Goal: Transaction & Acquisition: Book appointment/travel/reservation

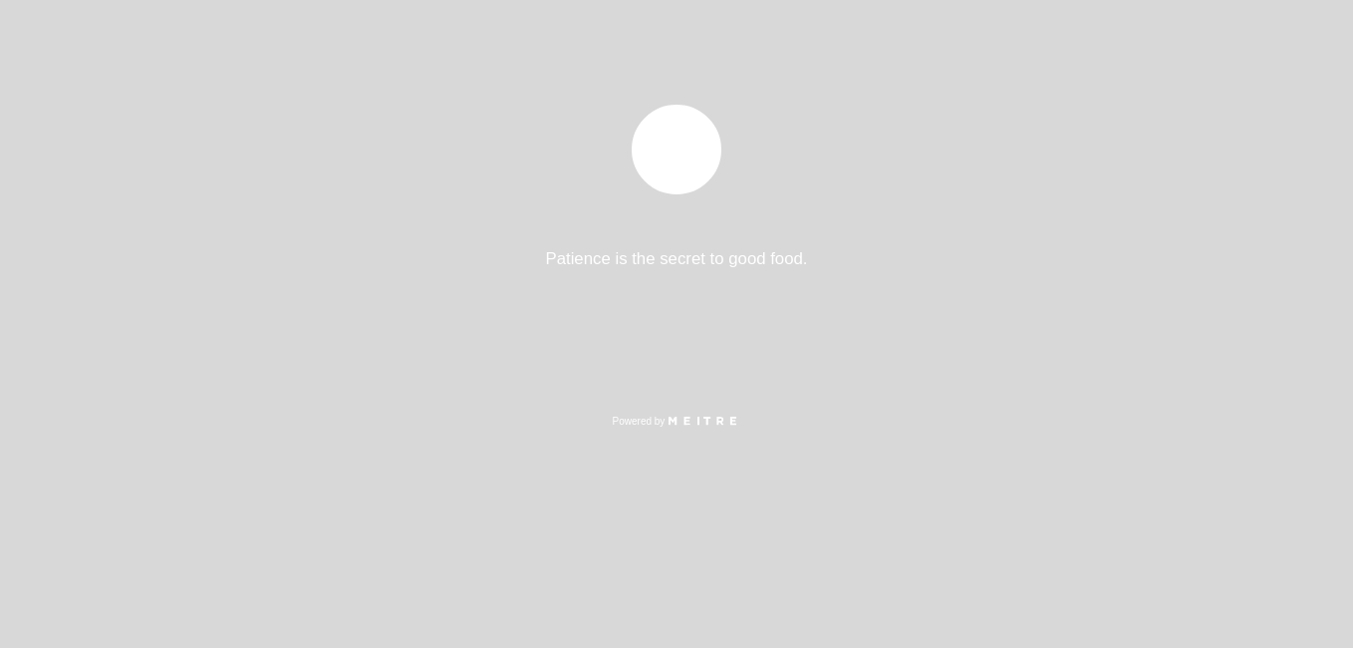
select select "pt"
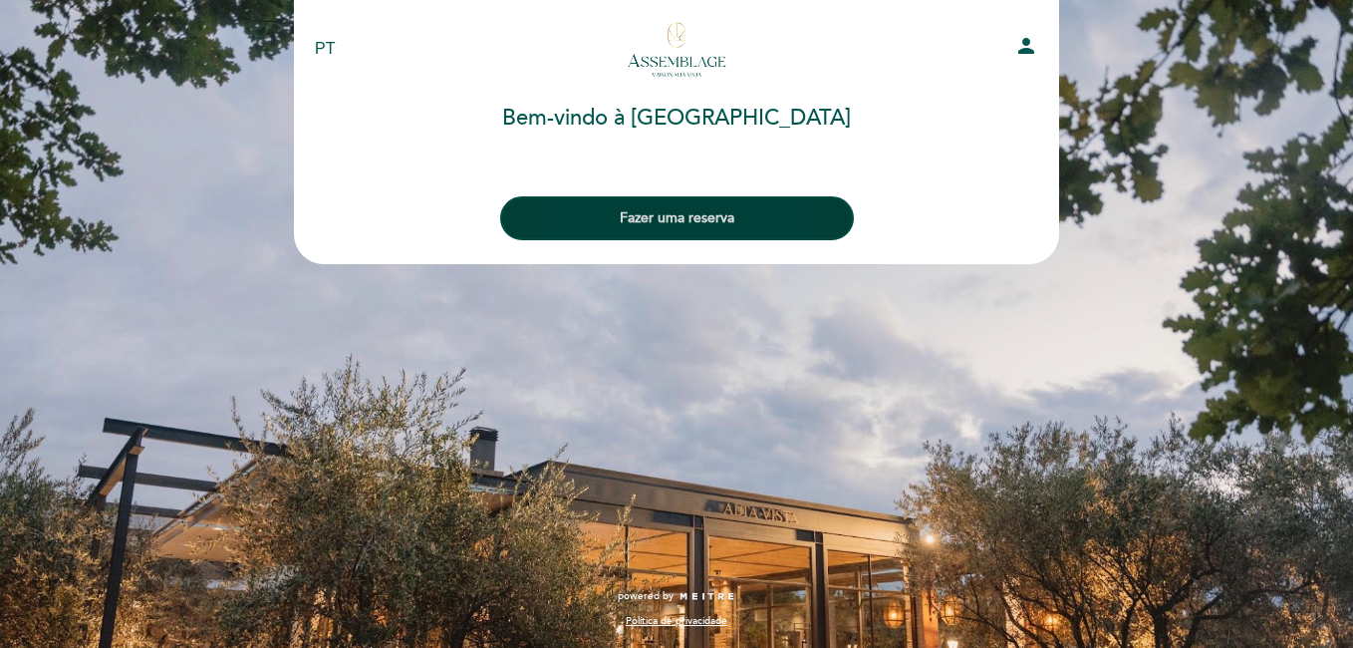
click at [656, 211] on button "Fazer uma reserva" at bounding box center [677, 218] width 354 height 44
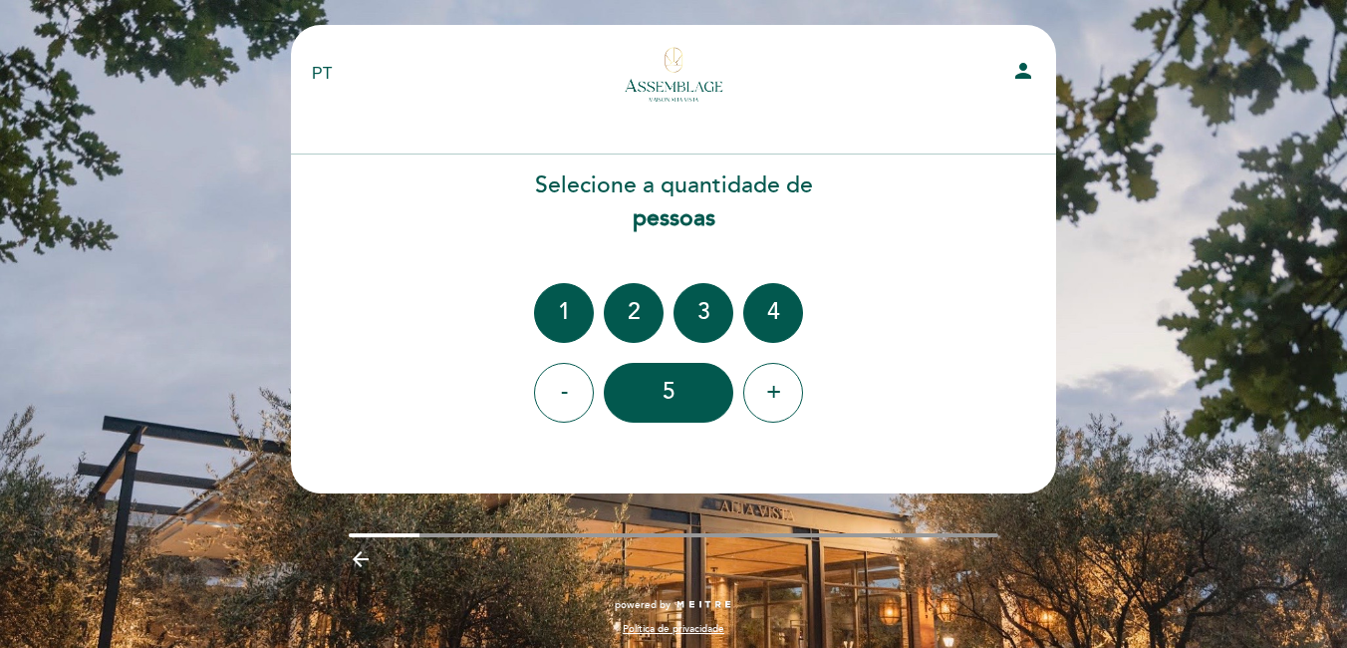
click at [629, 303] on div "2" at bounding box center [634, 313] width 60 height 60
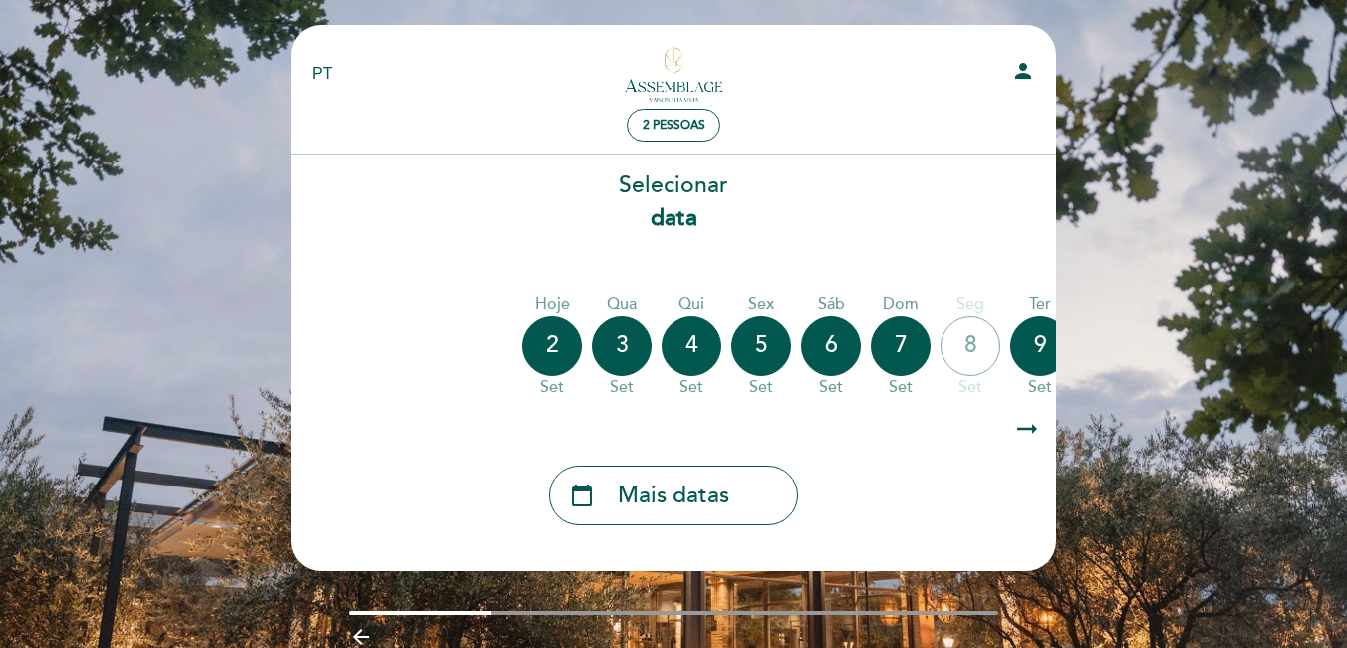
click at [1023, 436] on icon "arrow_right_alt" at bounding box center [1028, 429] width 30 height 43
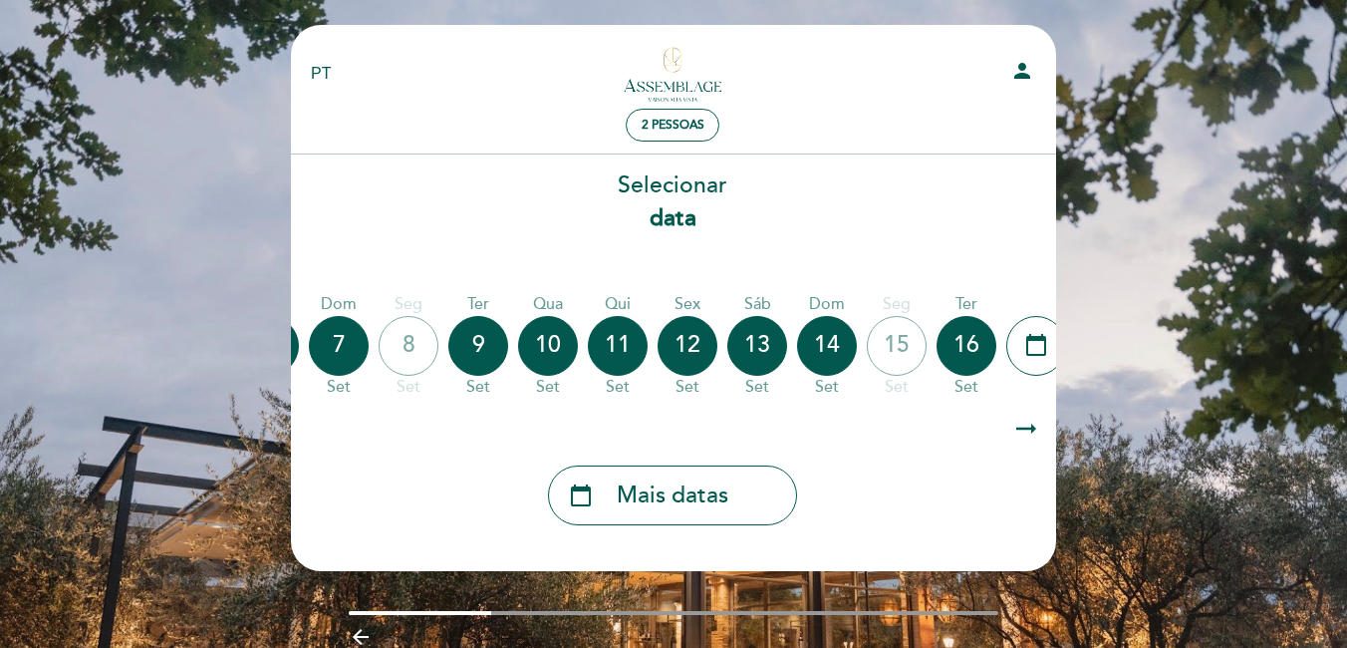
scroll to position [0, 581]
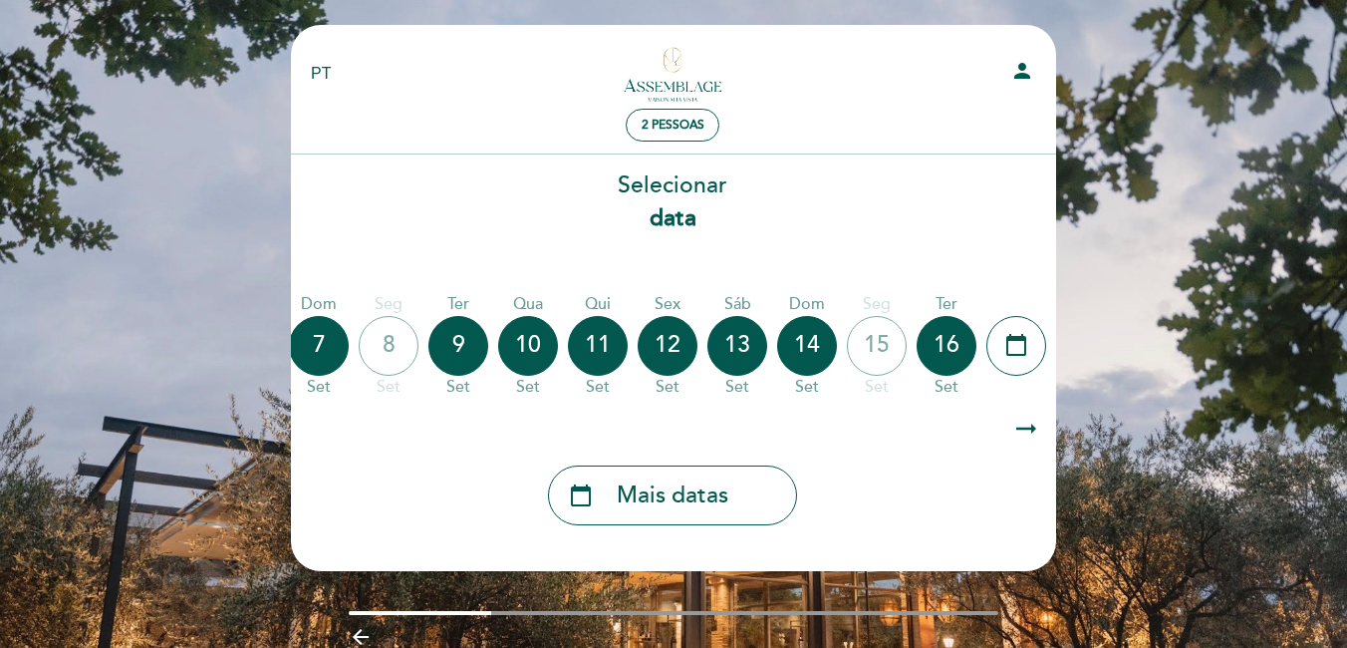
click at [1023, 434] on icon "arrow_right_alt" at bounding box center [1027, 429] width 30 height 43
click at [1033, 431] on icon "arrow_right_alt" at bounding box center [1027, 429] width 30 height 43
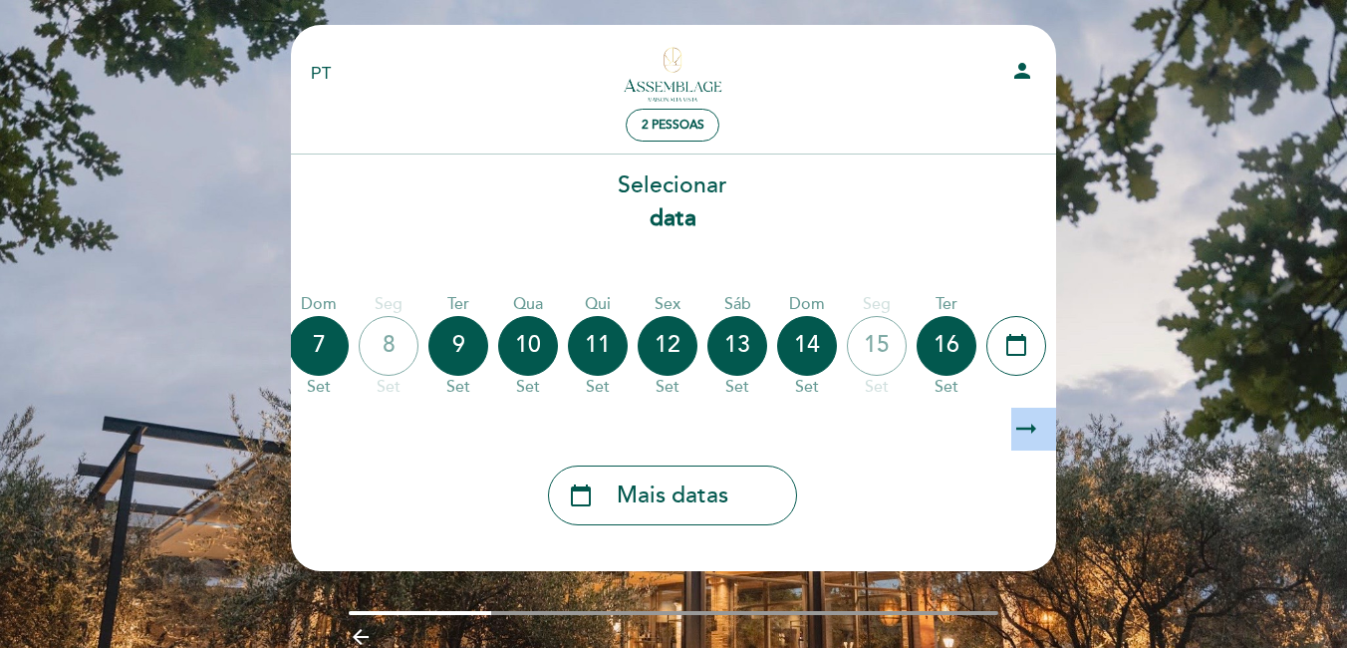
click at [1033, 431] on icon "arrow_right_alt" at bounding box center [1027, 429] width 30 height 43
drag, startPoint x: 1033, startPoint y: 431, endPoint x: 1027, endPoint y: 421, distance: 11.6
click at [1027, 421] on icon "arrow_right_alt" at bounding box center [1027, 429] width 30 height 43
click at [1028, 422] on icon "arrow_right_alt" at bounding box center [1027, 429] width 30 height 43
click at [1028, 420] on icon "arrow_right_alt" at bounding box center [1027, 429] width 30 height 43
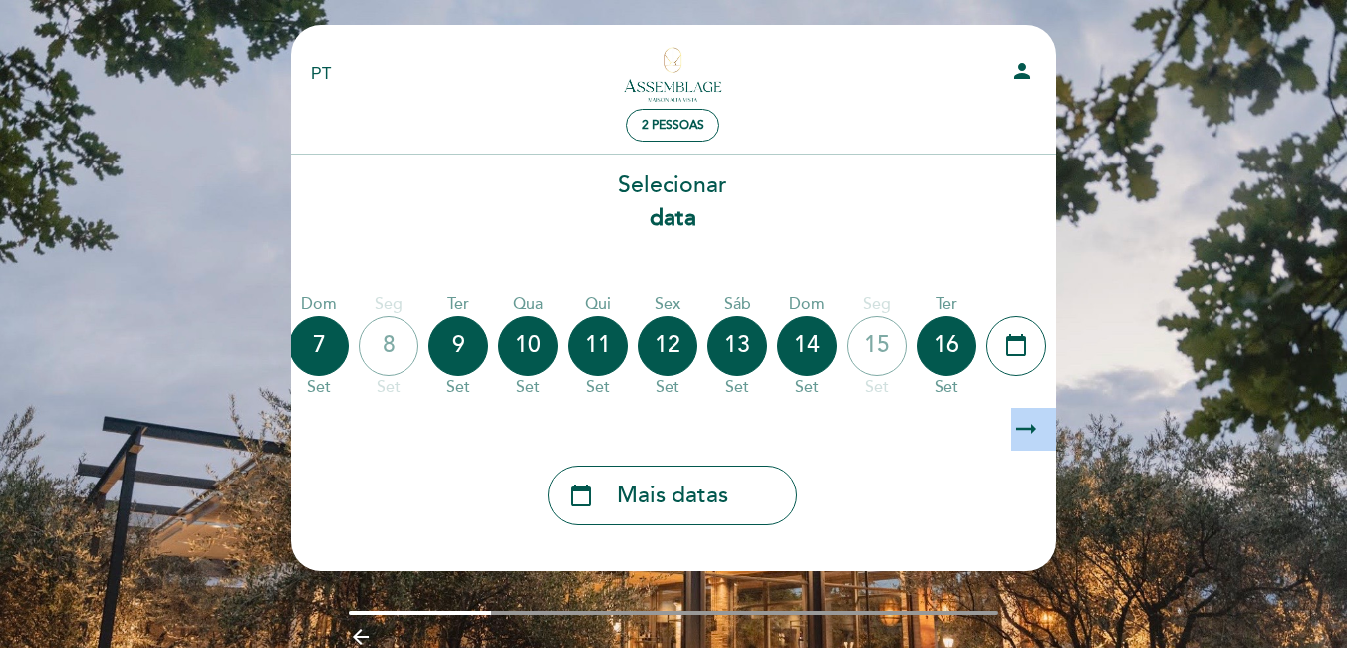
click at [1025, 427] on icon "arrow_right_alt" at bounding box center [1027, 429] width 30 height 43
click at [1018, 431] on icon "arrow_right_alt" at bounding box center [1027, 429] width 30 height 43
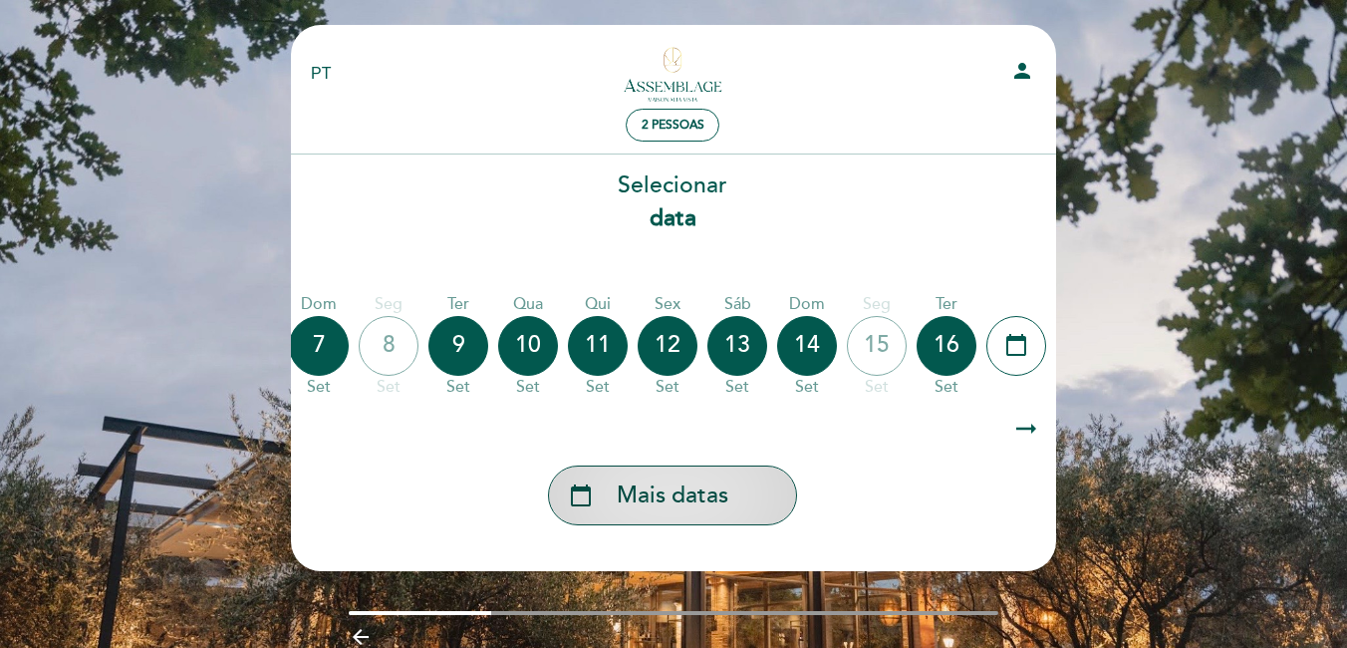
click at [588, 494] on icon "calendar_today" at bounding box center [581, 495] width 24 height 34
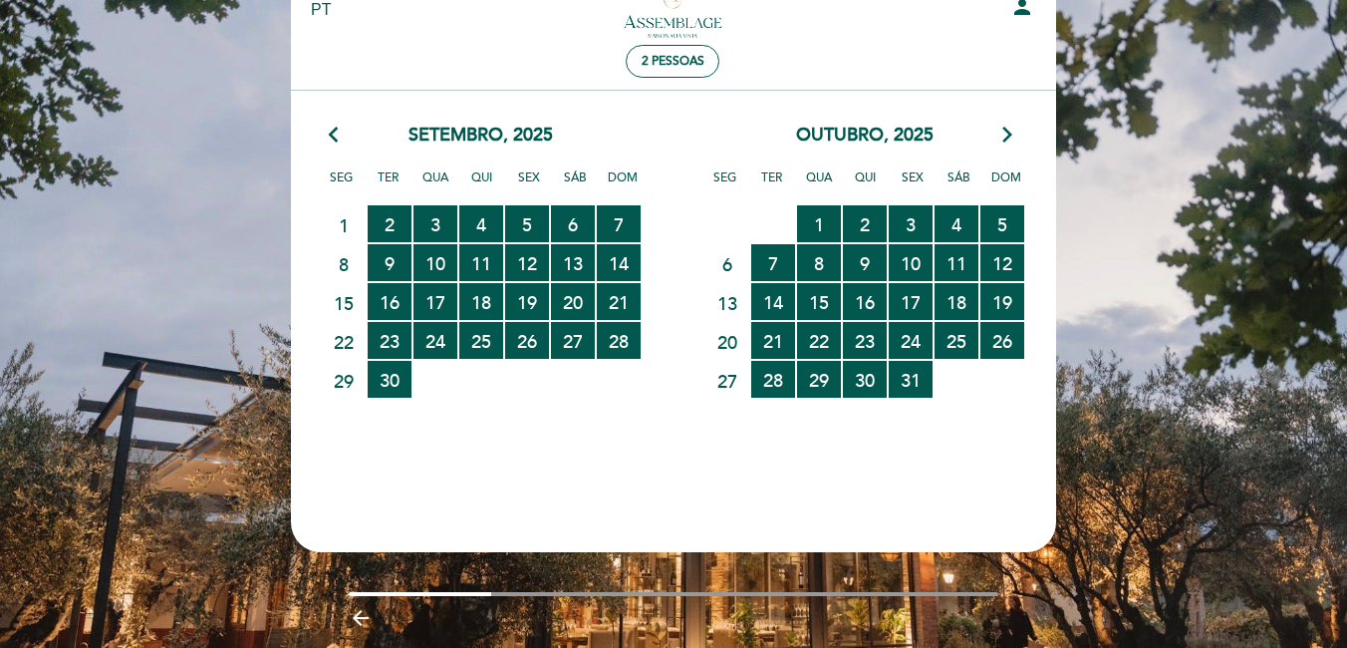
scroll to position [100, 0]
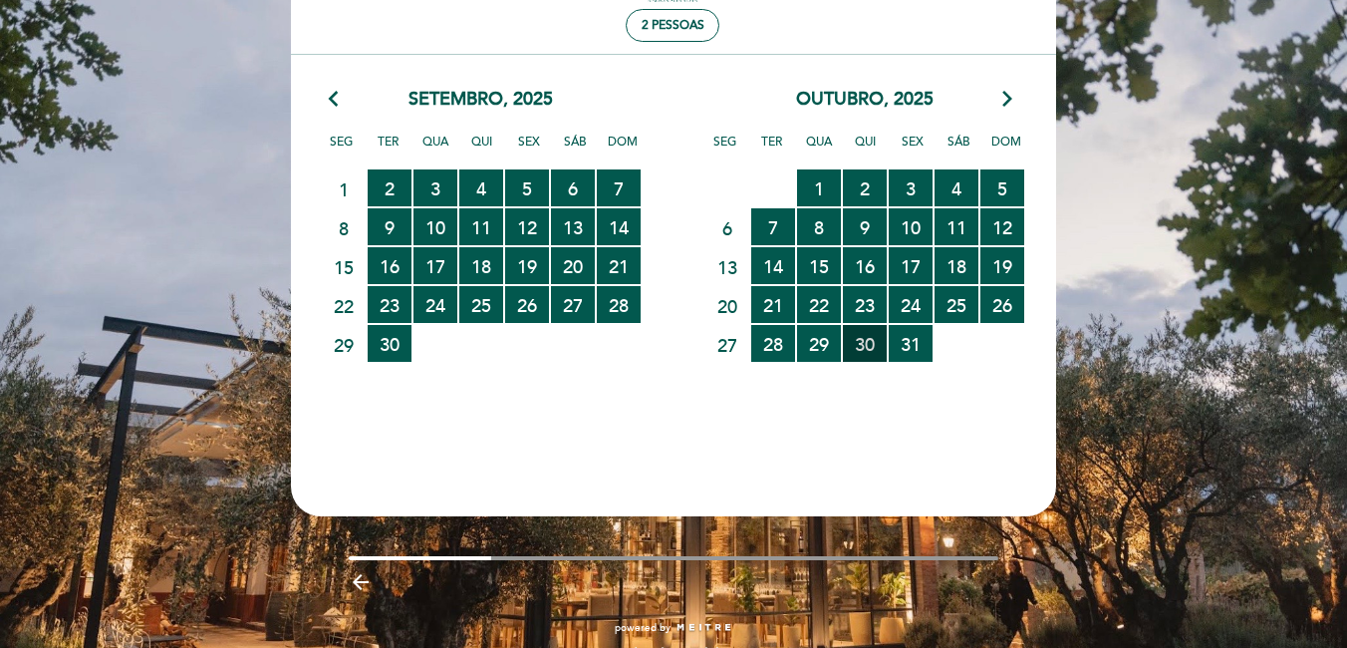
click at [870, 340] on span "30 RESERVAS DISPONÍVEIS" at bounding box center [865, 343] width 44 height 37
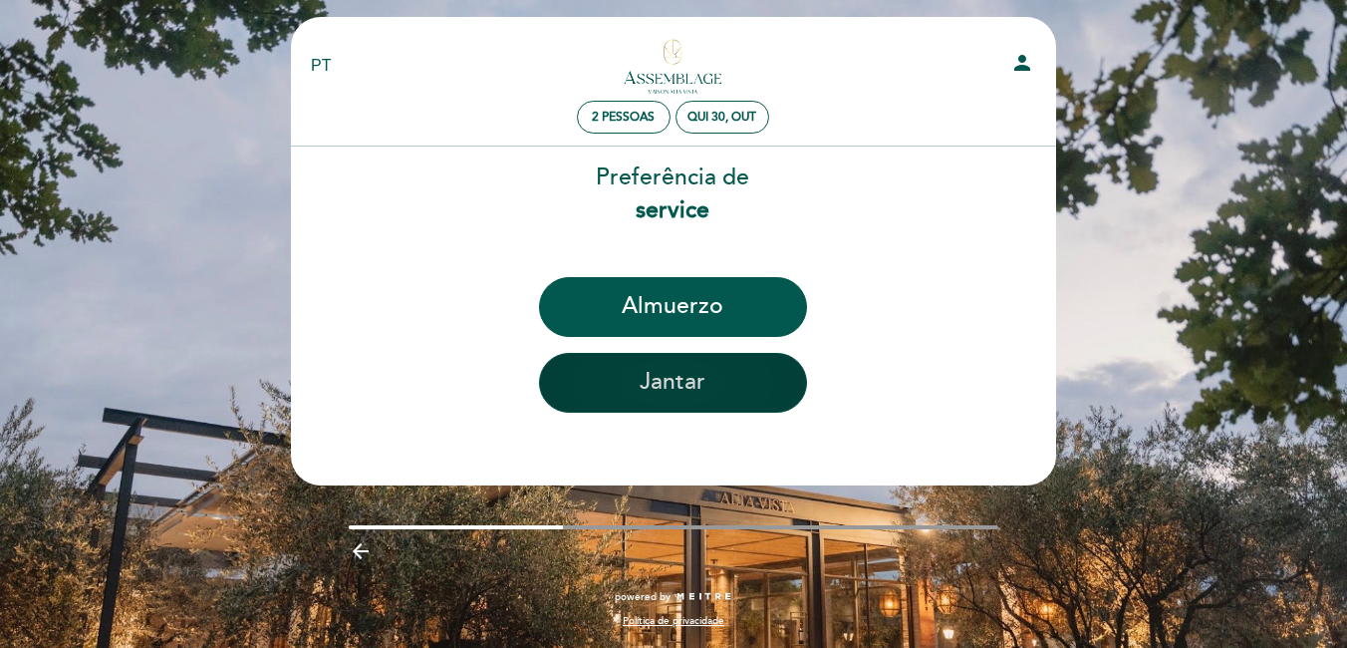
click at [690, 372] on button "Jantar" at bounding box center [673, 383] width 268 height 60
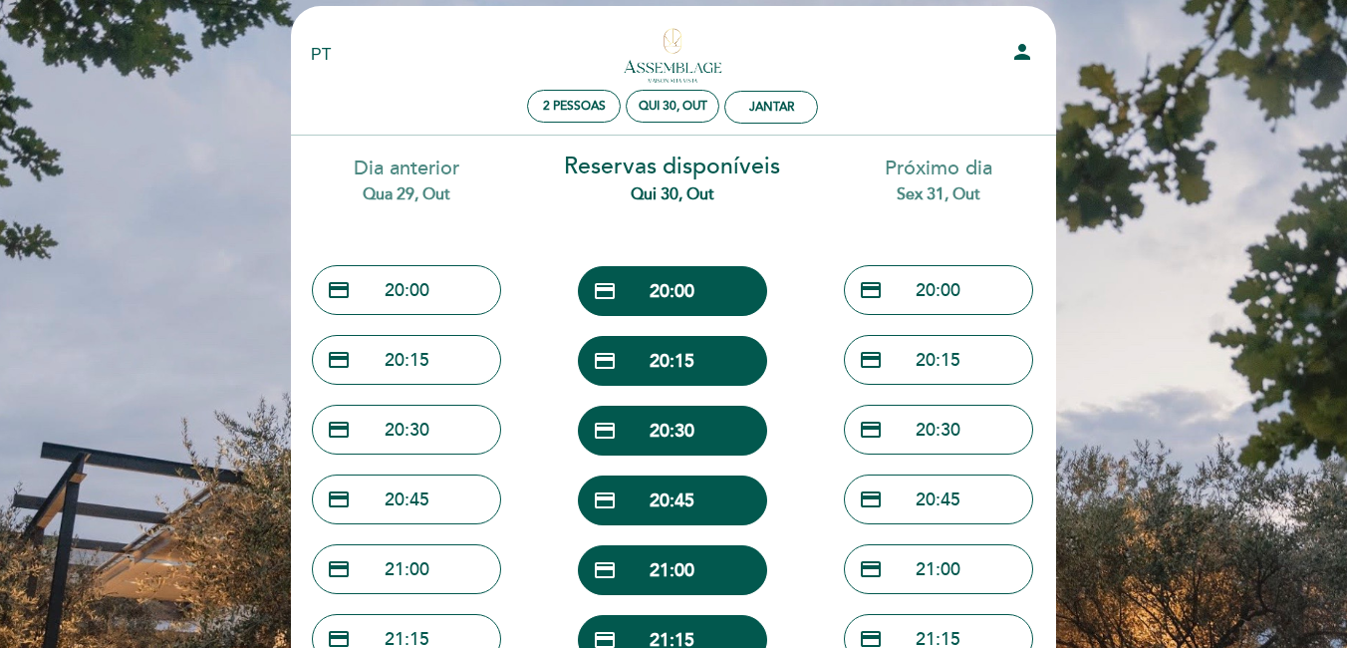
scroll to position [0, 0]
